Goal: Navigation & Orientation: Locate item on page

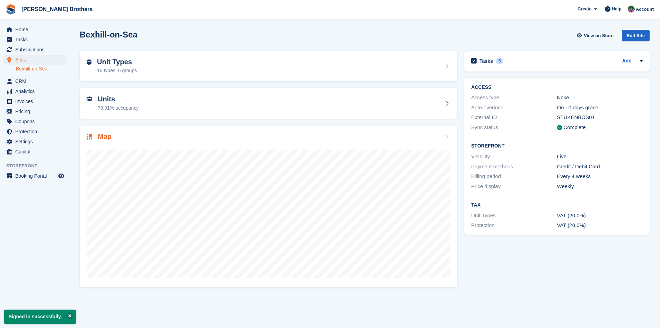
click at [102, 136] on h2 "Map" at bounding box center [105, 136] width 14 height 8
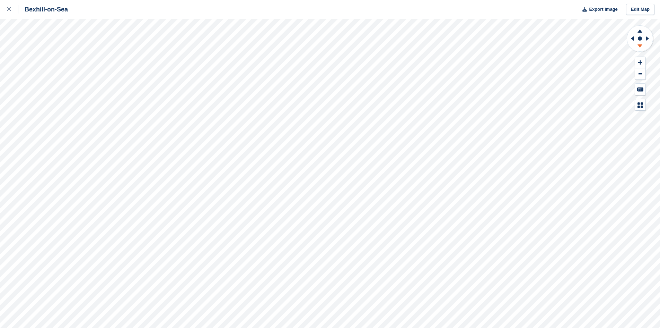
click at [640, 46] on icon at bounding box center [640, 45] width 5 height 3
click at [642, 48] on icon at bounding box center [640, 47] width 18 height 9
click at [643, 32] on icon at bounding box center [640, 30] width 18 height 9
click at [640, 62] on icon at bounding box center [640, 62] width 4 height 4
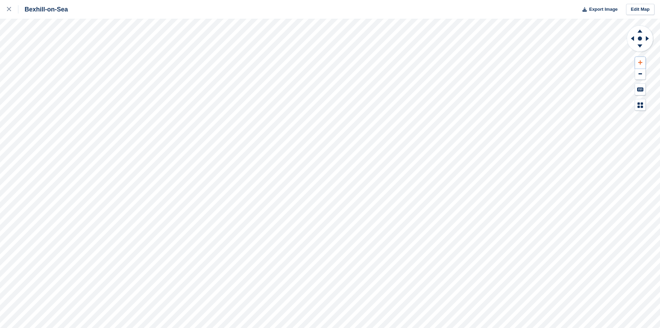
click at [640, 62] on icon at bounding box center [640, 62] width 4 height 4
click at [638, 63] on button at bounding box center [640, 62] width 10 height 11
click at [641, 74] on icon at bounding box center [640, 73] width 3 height 1
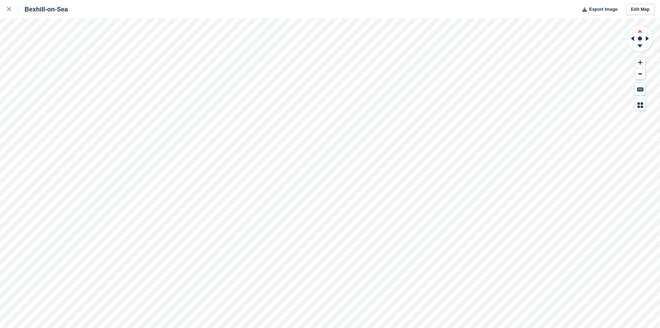
click at [641, 32] on icon at bounding box center [640, 30] width 5 height 3
click at [641, 46] on icon at bounding box center [640, 45] width 5 height 3
click at [640, 30] on icon at bounding box center [640, 30] width 5 height 3
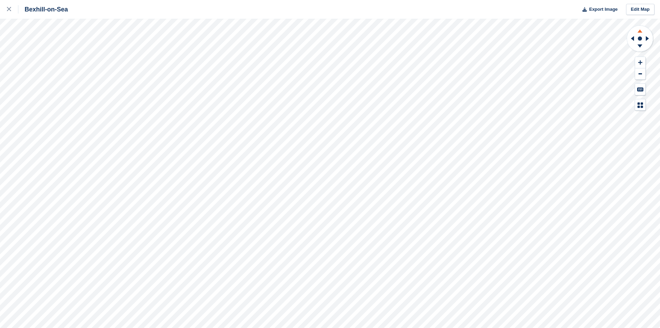
click at [640, 30] on icon at bounding box center [640, 30] width 5 height 3
click at [640, 47] on icon at bounding box center [640, 45] width 5 height 3
click at [648, 37] on icon at bounding box center [648, 38] width 9 height 18
click at [646, 40] on icon at bounding box center [647, 38] width 3 height 5
click at [640, 47] on icon at bounding box center [640, 47] width 18 height 9
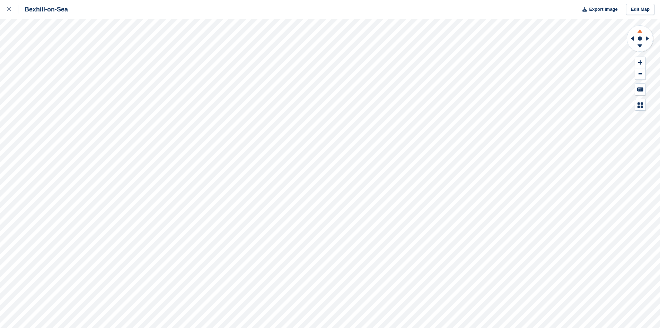
click at [640, 31] on icon at bounding box center [640, 30] width 5 height 3
click at [640, 32] on icon at bounding box center [640, 30] width 5 height 3
click at [641, 62] on icon at bounding box center [640, 62] width 4 height 4
click at [630, 39] on icon at bounding box center [631, 38] width 9 height 18
click at [640, 63] on icon at bounding box center [640, 62] width 4 height 4
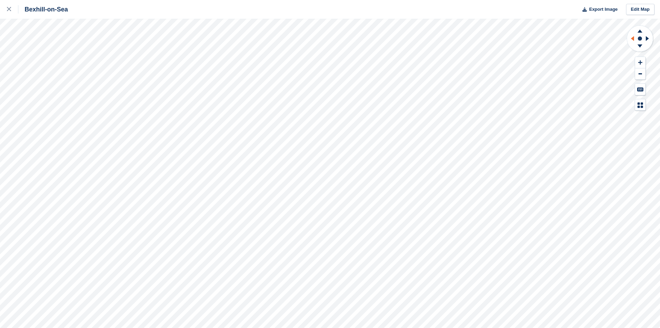
click at [633, 38] on icon at bounding box center [632, 38] width 3 height 5
click at [641, 30] on icon at bounding box center [640, 30] width 18 height 9
